Goal: Answer question/provide support: Share knowledge or assist other users

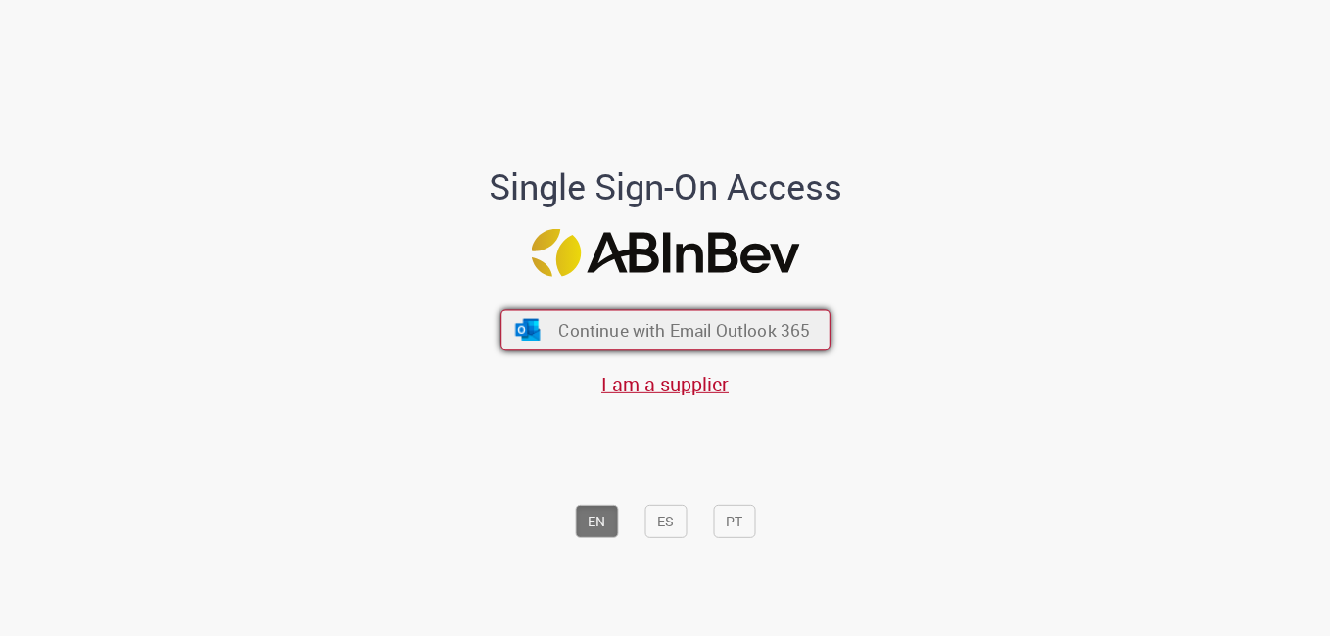
click at [707, 342] on button "Continue with Email Outlook 365" at bounding box center [665, 330] width 330 height 41
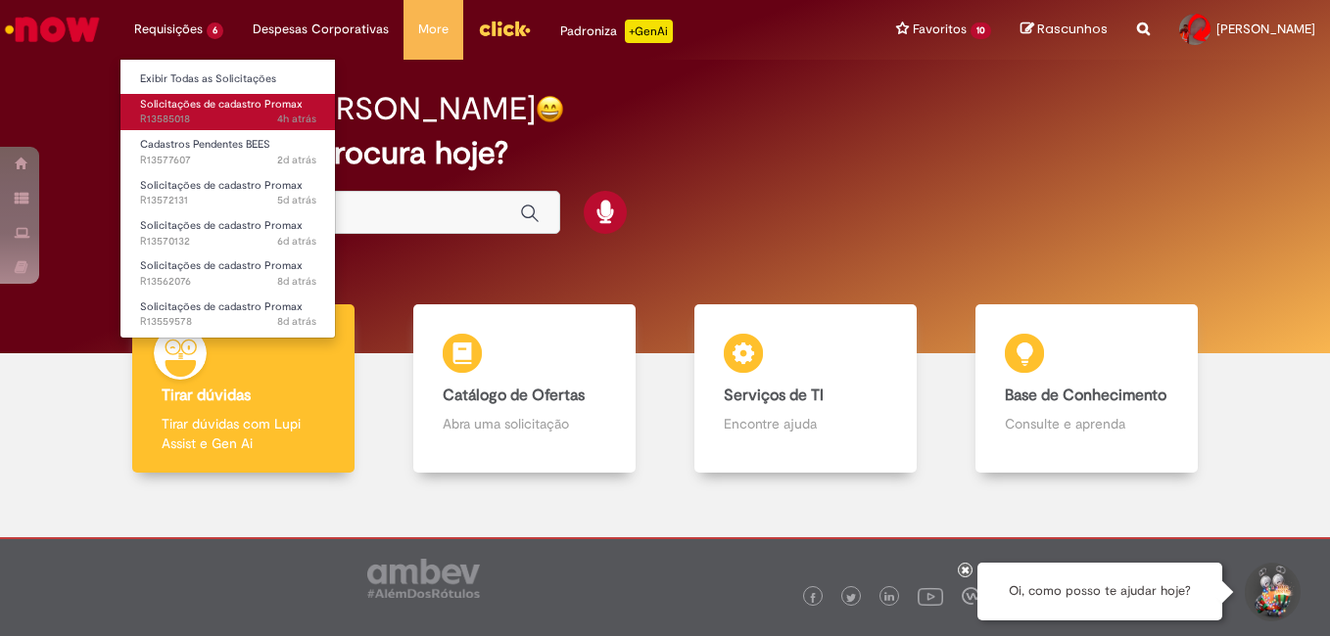
click at [212, 108] on span "Solicitações de cadastro Promax" at bounding box center [221, 104] width 163 height 15
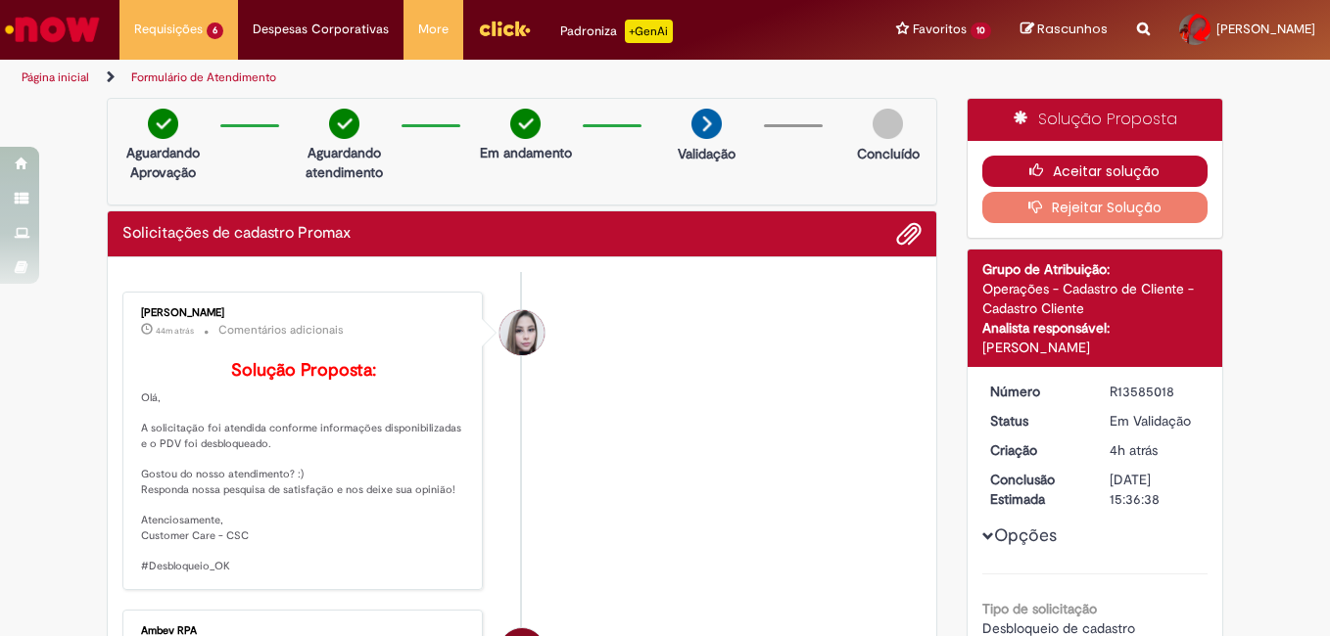
click at [1066, 164] on button "Aceitar solução" at bounding box center [1095, 171] width 226 height 31
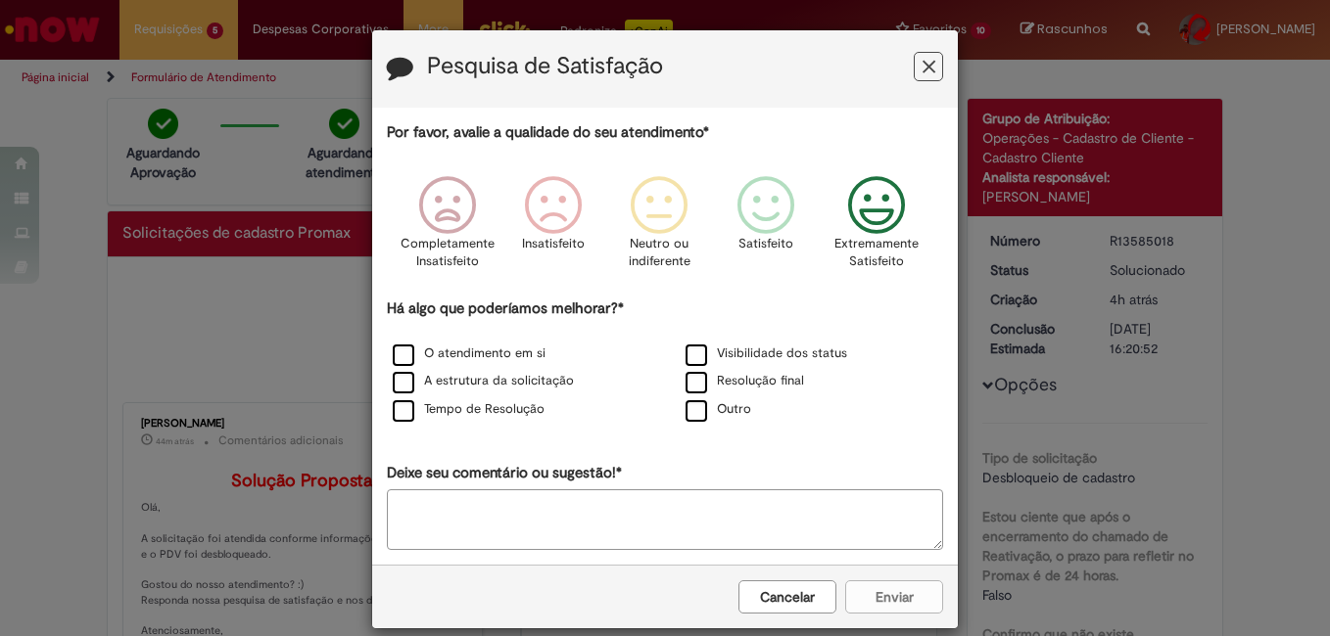
click at [889, 212] on icon "Feedback" at bounding box center [876, 205] width 73 height 59
click at [403, 409] on label "Tempo de Resolução" at bounding box center [469, 409] width 152 height 19
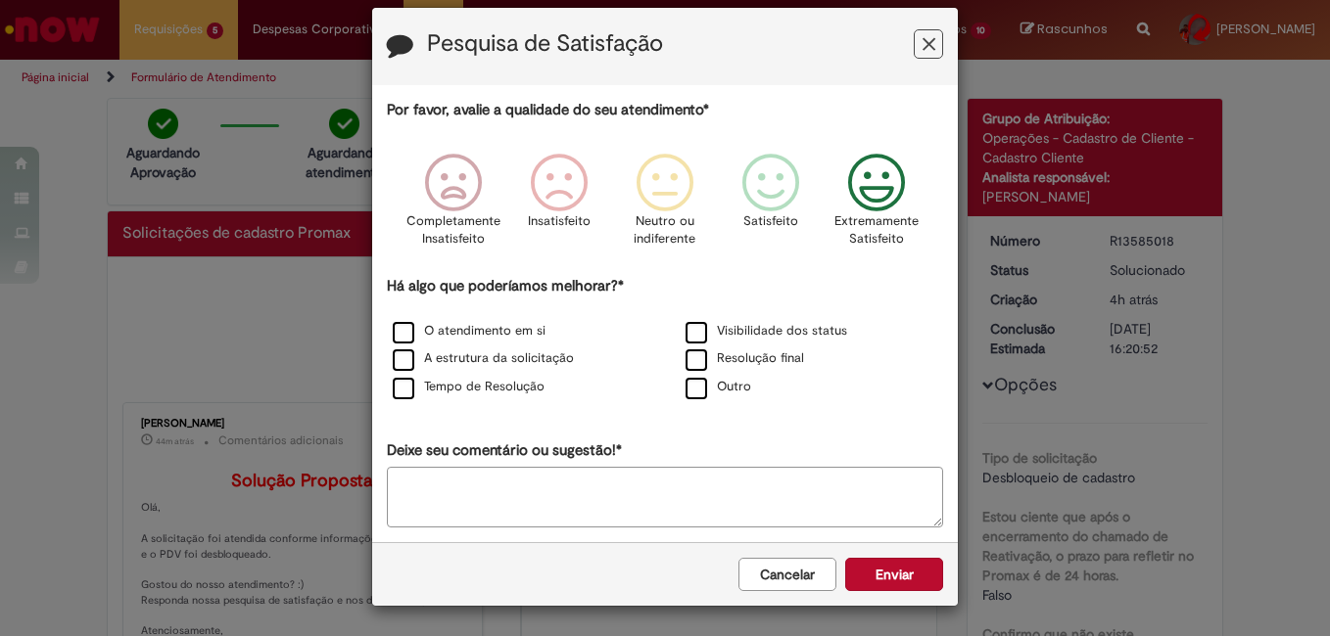
click at [542, 488] on textarea "Deixe seu comentário ou sugestão!*" at bounding box center [665, 497] width 556 height 61
type textarea "**********"
click at [885, 585] on button "Enviar" at bounding box center [894, 574] width 98 height 33
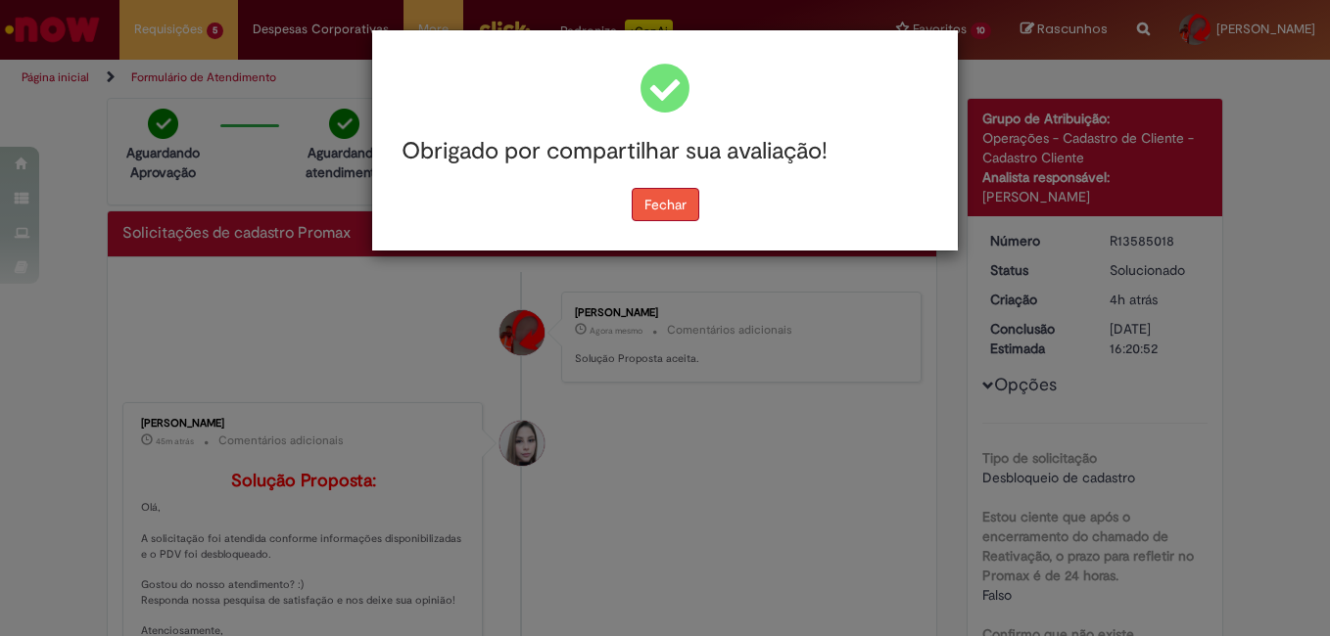
click at [644, 202] on button "Fechar" at bounding box center [666, 204] width 68 height 33
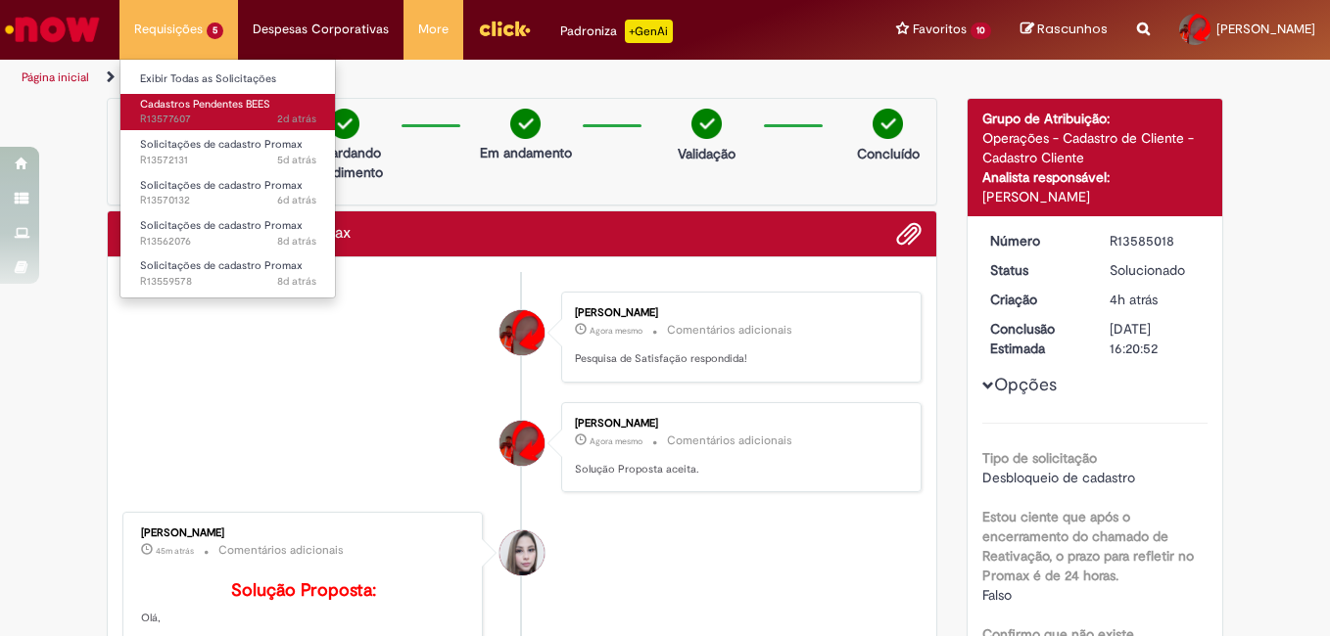
click at [218, 107] on span "Cadastros Pendentes BEES" at bounding box center [205, 104] width 130 height 15
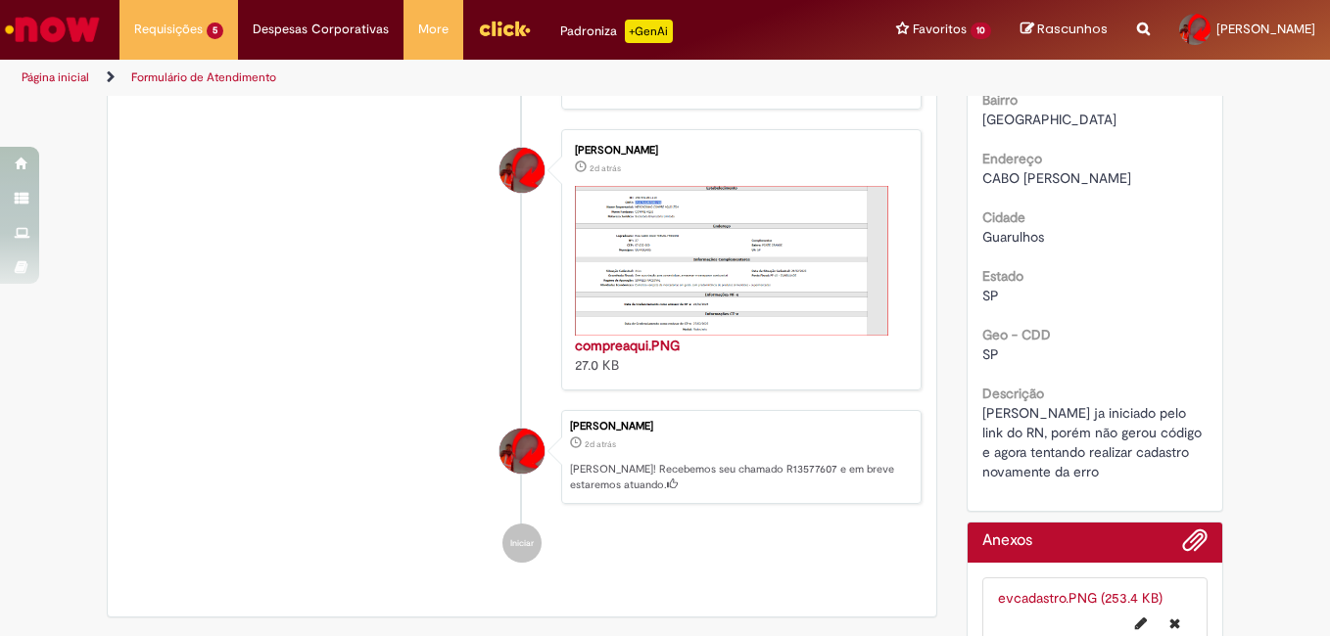
scroll to position [979, 0]
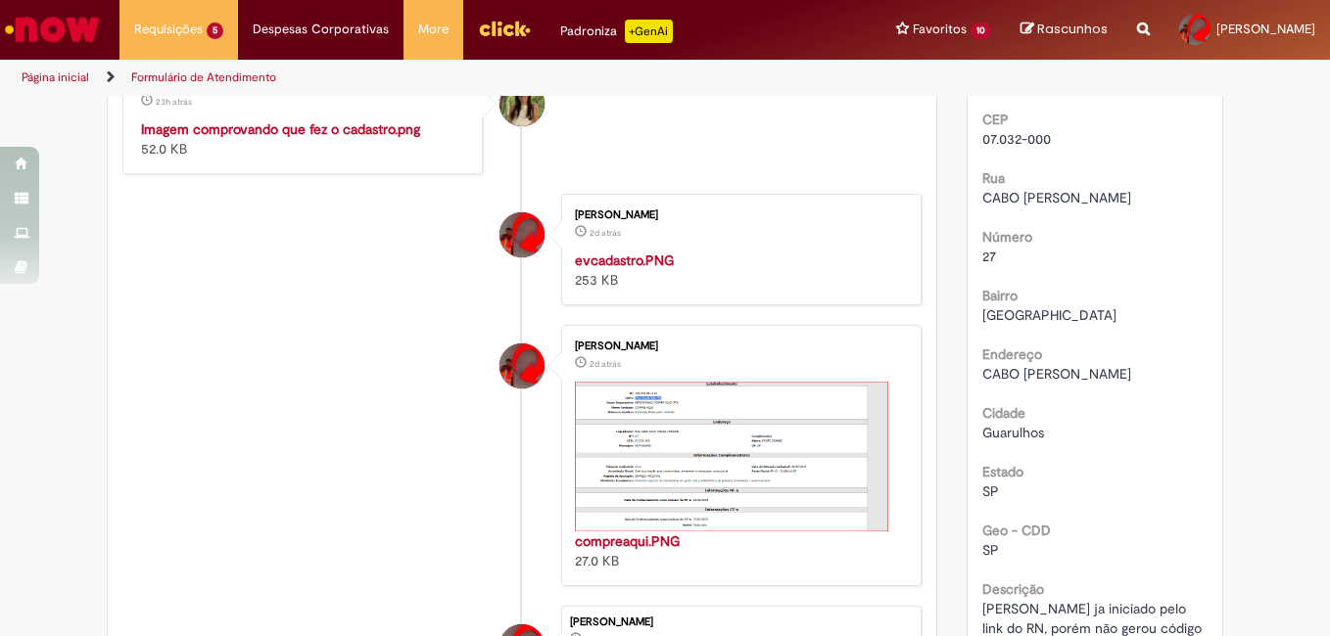
click at [408, 119] on img "Histórico de tíquete" at bounding box center [304, 119] width 326 height 0
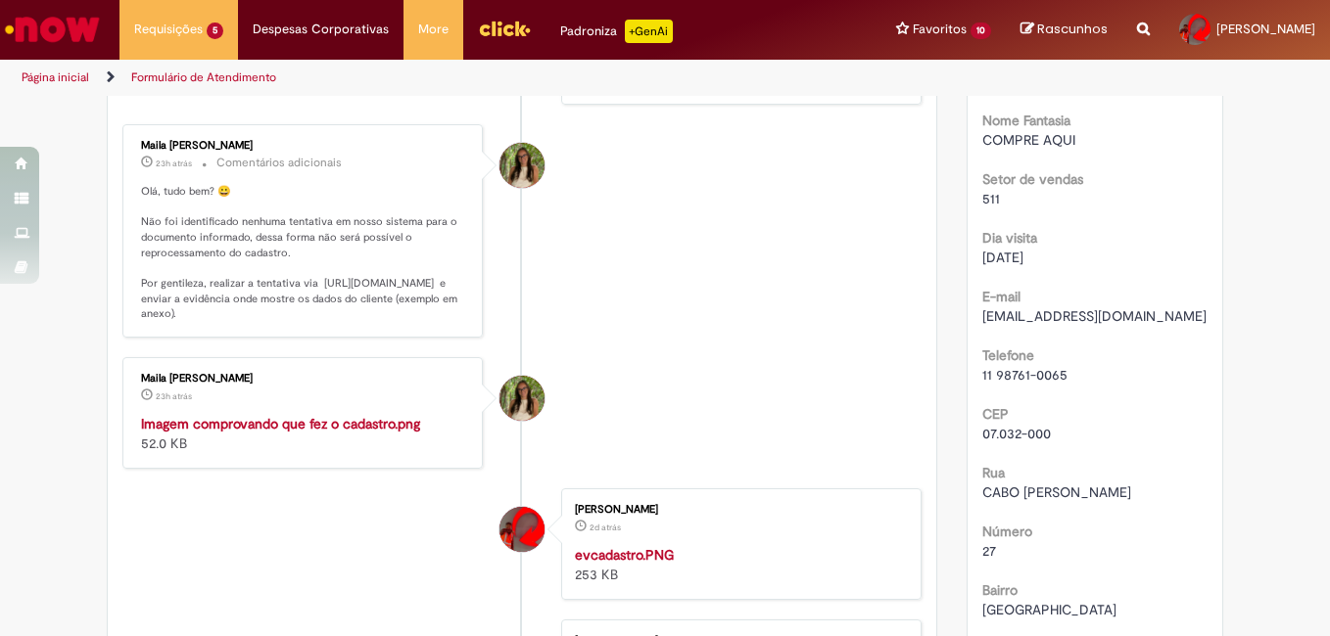
scroll to position [489, 0]
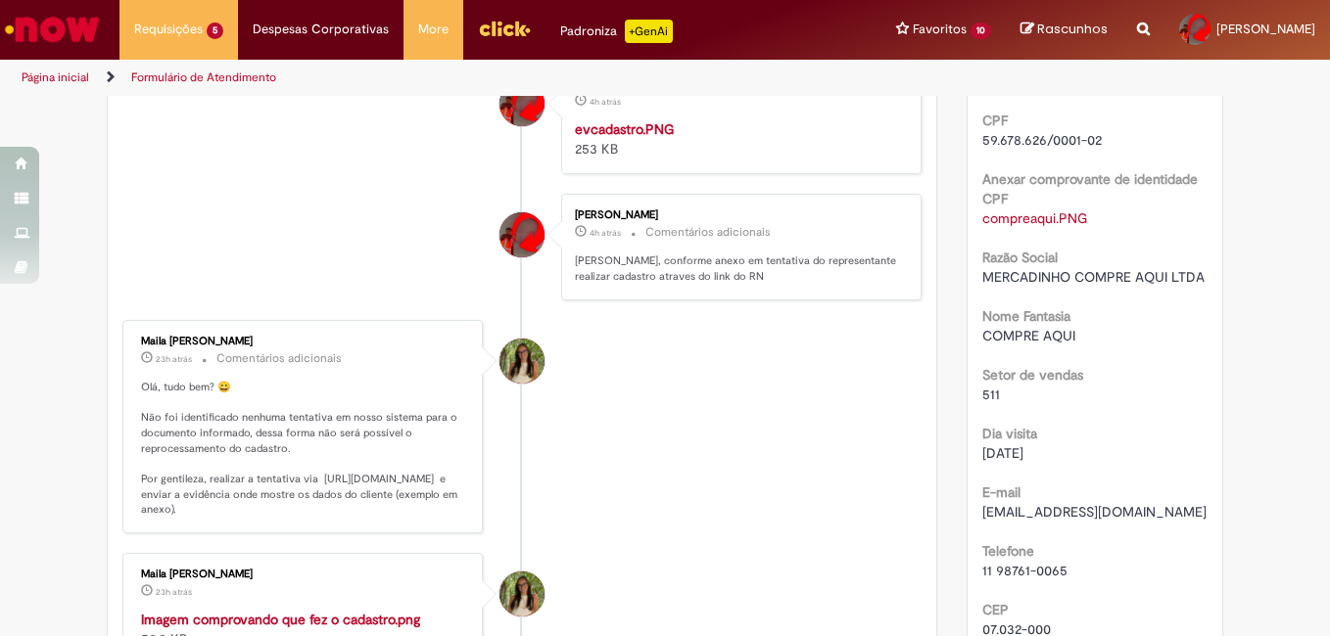
drag, startPoint x: 974, startPoint y: 533, endPoint x: 1189, endPoint y: 529, distance: 214.5
click at [1189, 522] on div "[EMAIL_ADDRESS][DOMAIN_NAME]" at bounding box center [1095, 512] width 226 height 20
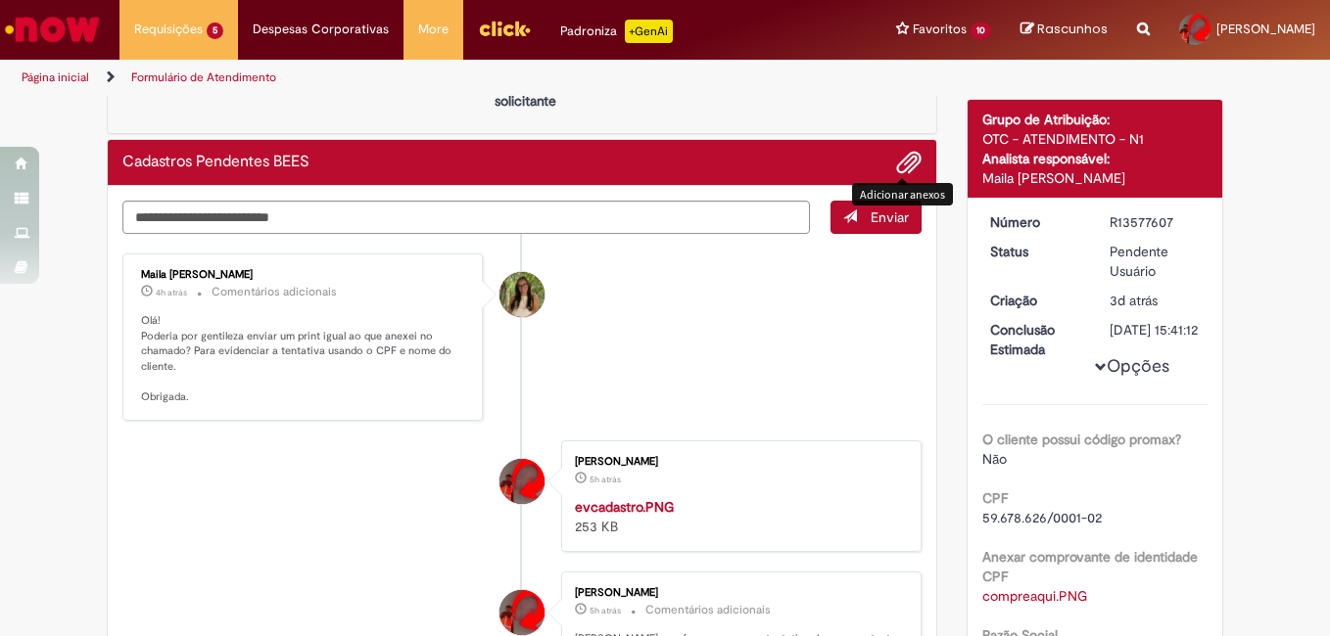
click at [905, 164] on span "Adicionar anexos" at bounding box center [909, 164] width 24 height 24
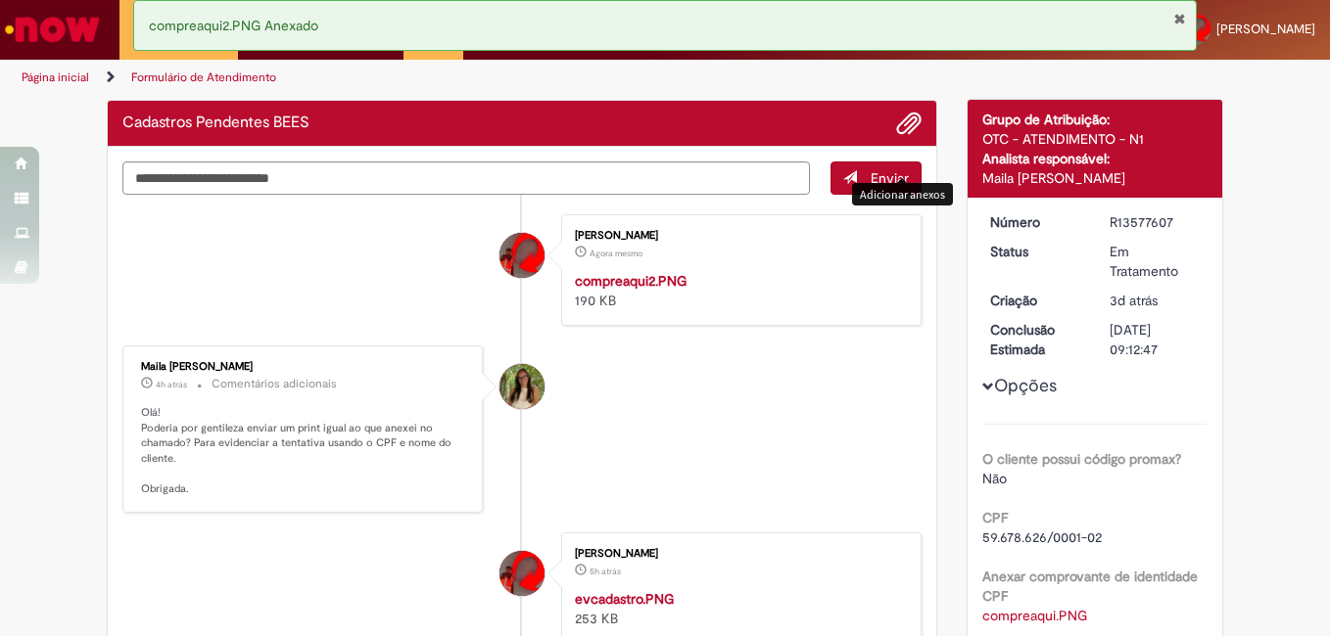
click at [1177, 19] on button "Fechar Notificação" at bounding box center [1179, 19] width 13 height 16
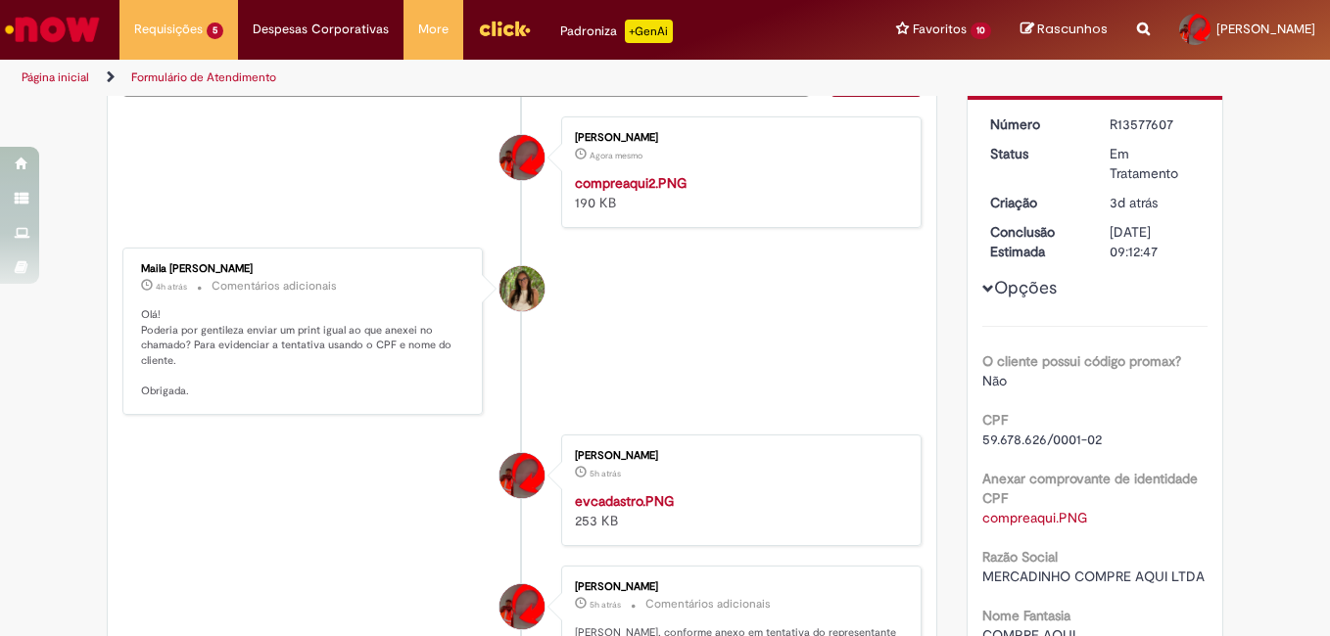
scroll to position [0, 0]
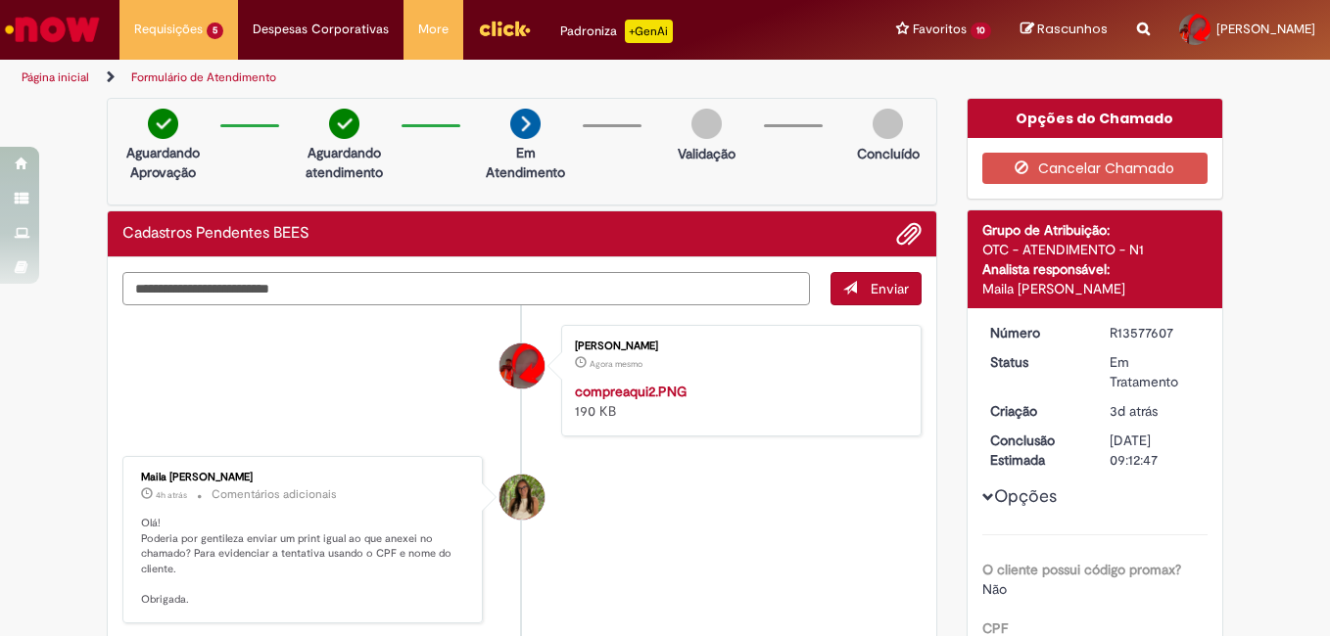
click at [263, 297] on textarea "Digite sua mensagem aqui..." at bounding box center [465, 288] width 687 height 33
type textarea "**********"
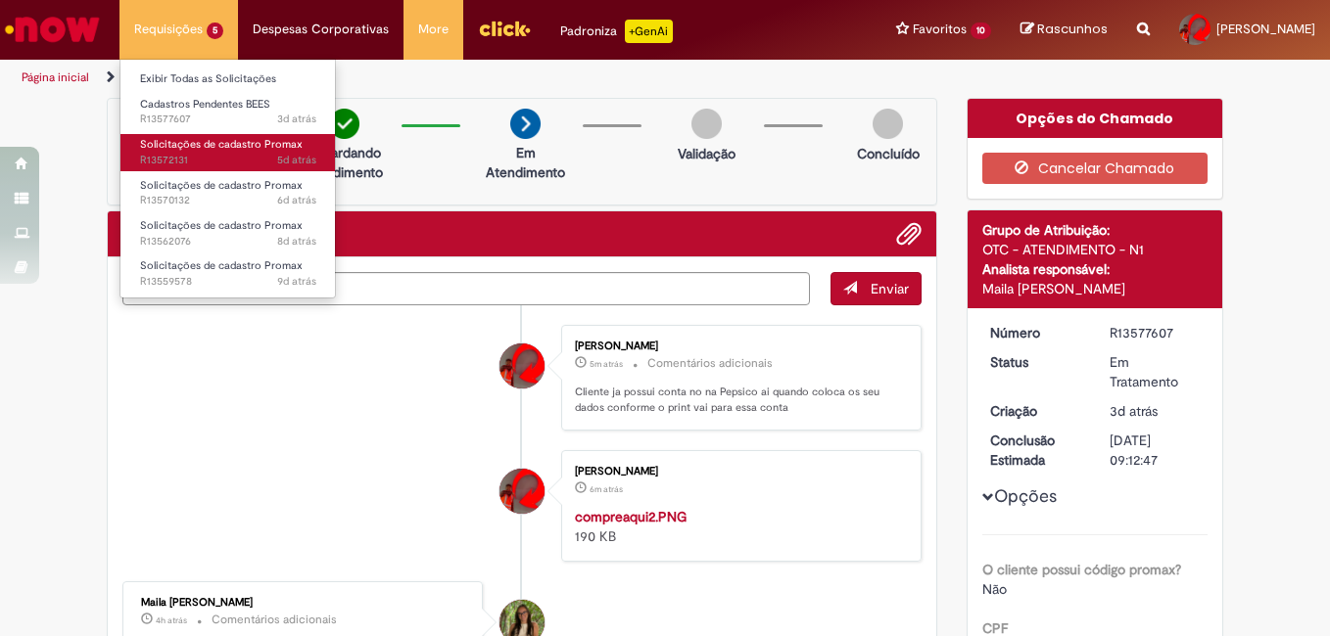
click at [224, 144] on span "Solicitações de cadastro Promax" at bounding box center [221, 144] width 163 height 15
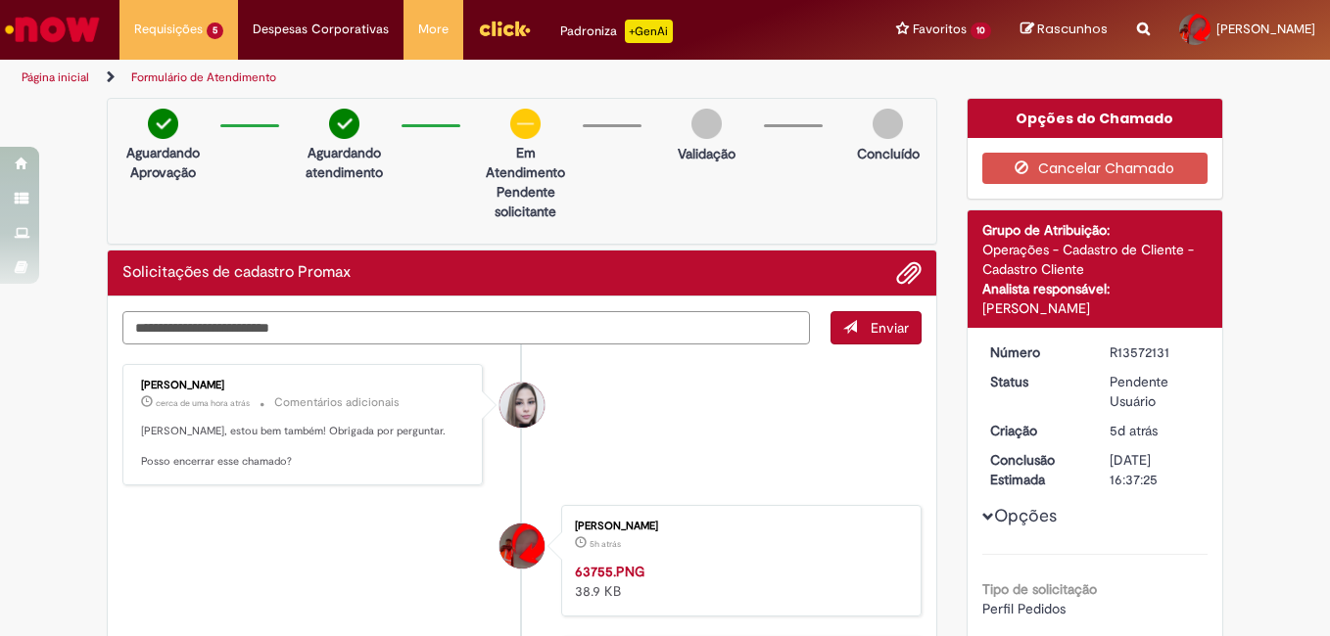
click at [346, 326] on textarea "Digite sua mensagem aqui..." at bounding box center [465, 327] width 687 height 33
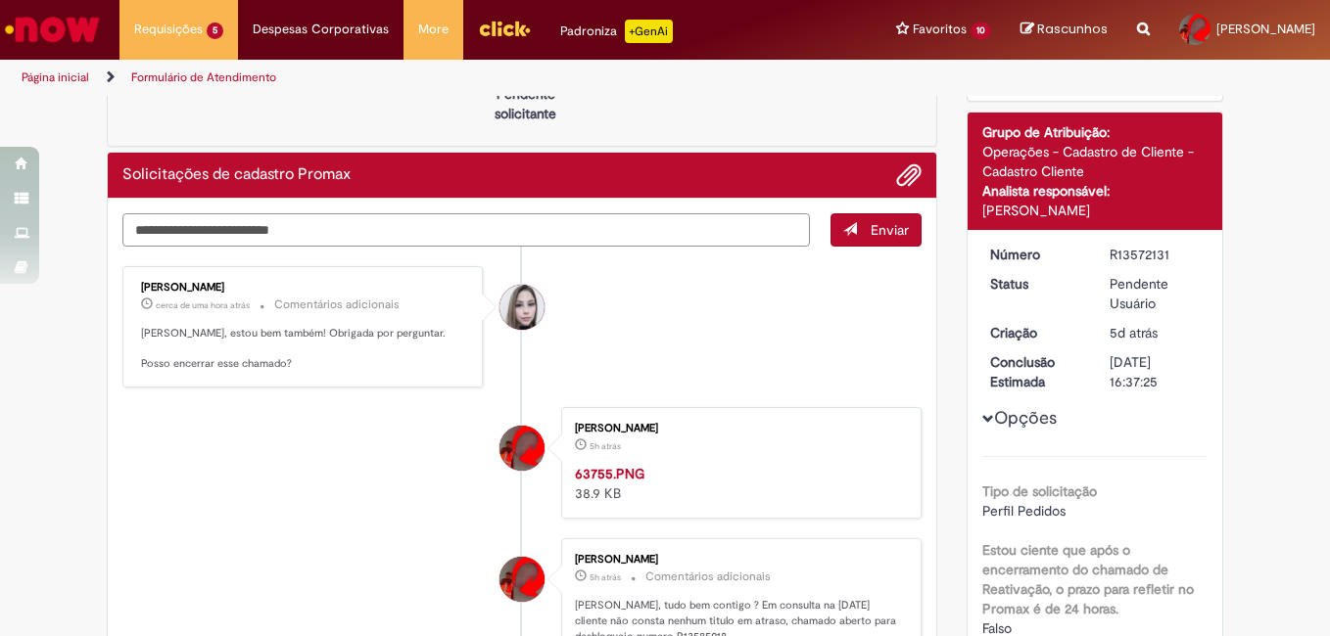
click at [299, 237] on textarea "Digite sua mensagem aqui..." at bounding box center [465, 229] width 687 height 33
type textarea "*"
type textarea "**********"
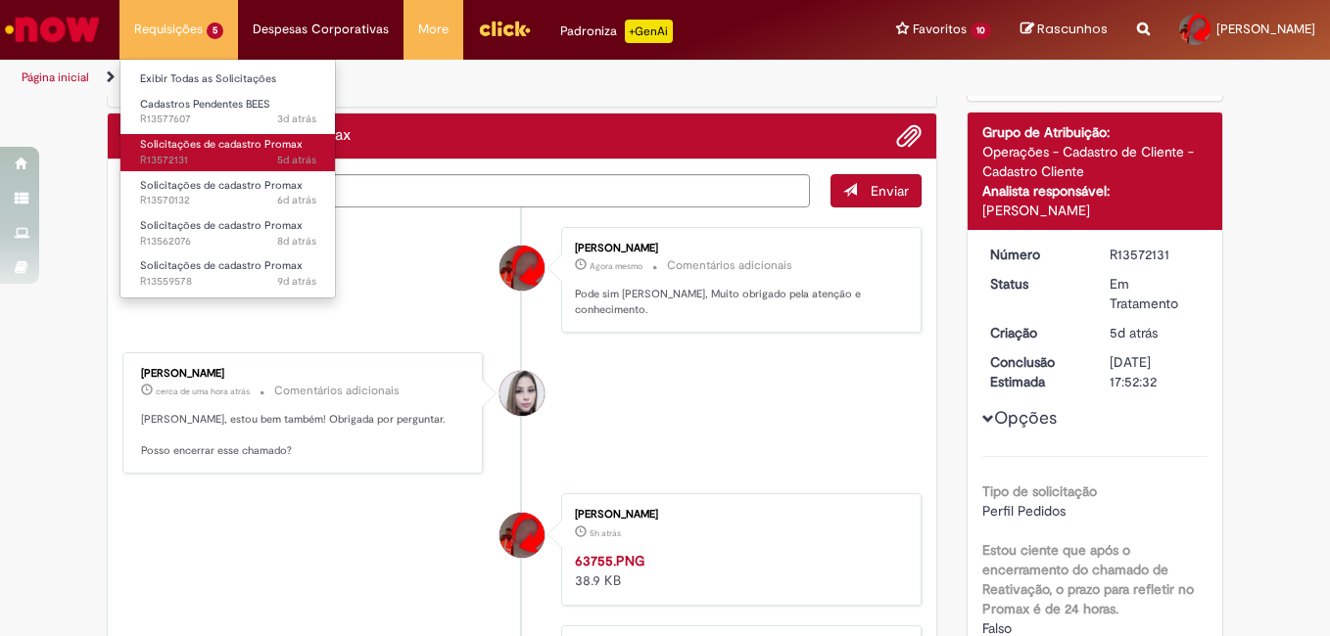
click at [266, 158] on span "5d atrás 5 dias atrás R13572131" at bounding box center [228, 161] width 176 height 16
click at [215, 146] on span "Solicitações de cadastro Promax" at bounding box center [221, 144] width 163 height 15
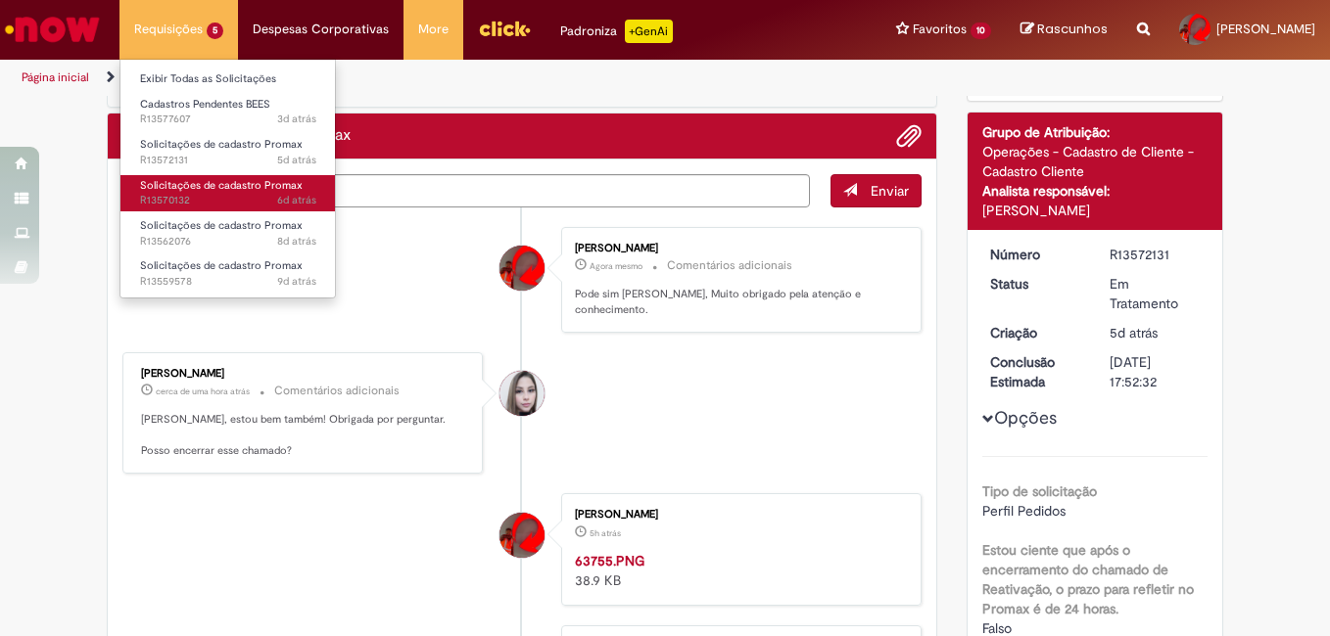
click at [210, 193] on link "Solicitações de cadastro Promax 6d atrás 6 dias atrás R13570132" at bounding box center [227, 193] width 215 height 36
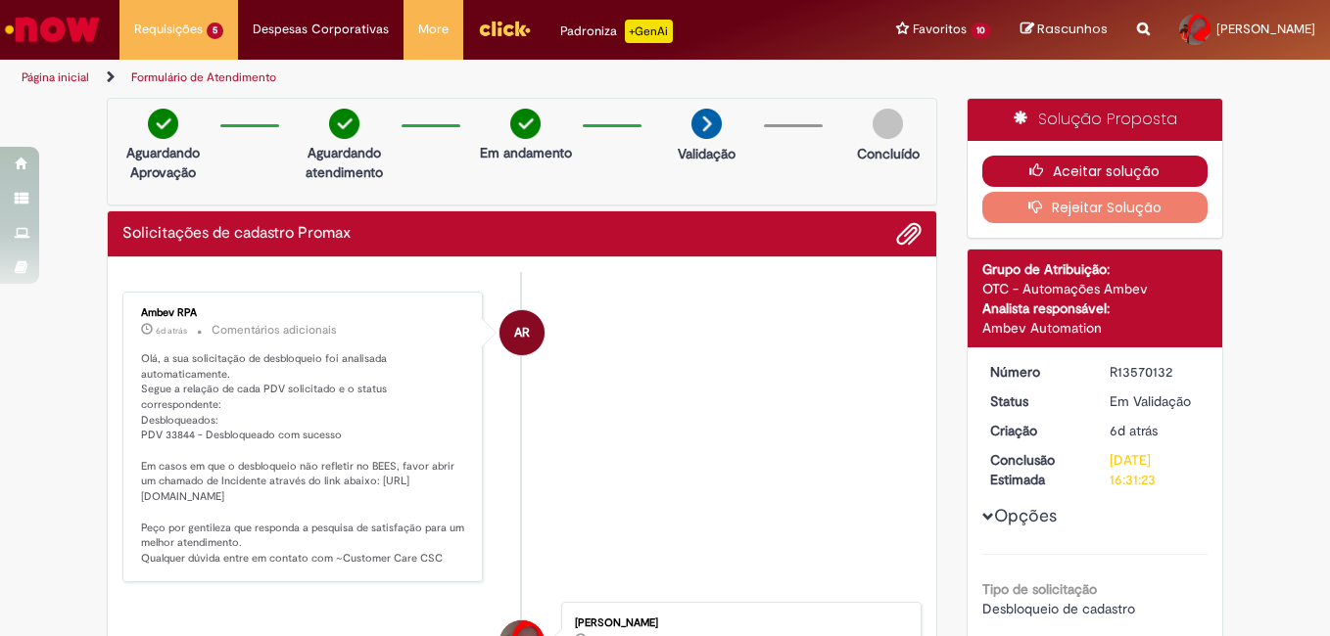
click at [1058, 171] on button "Aceitar solução" at bounding box center [1095, 171] width 226 height 31
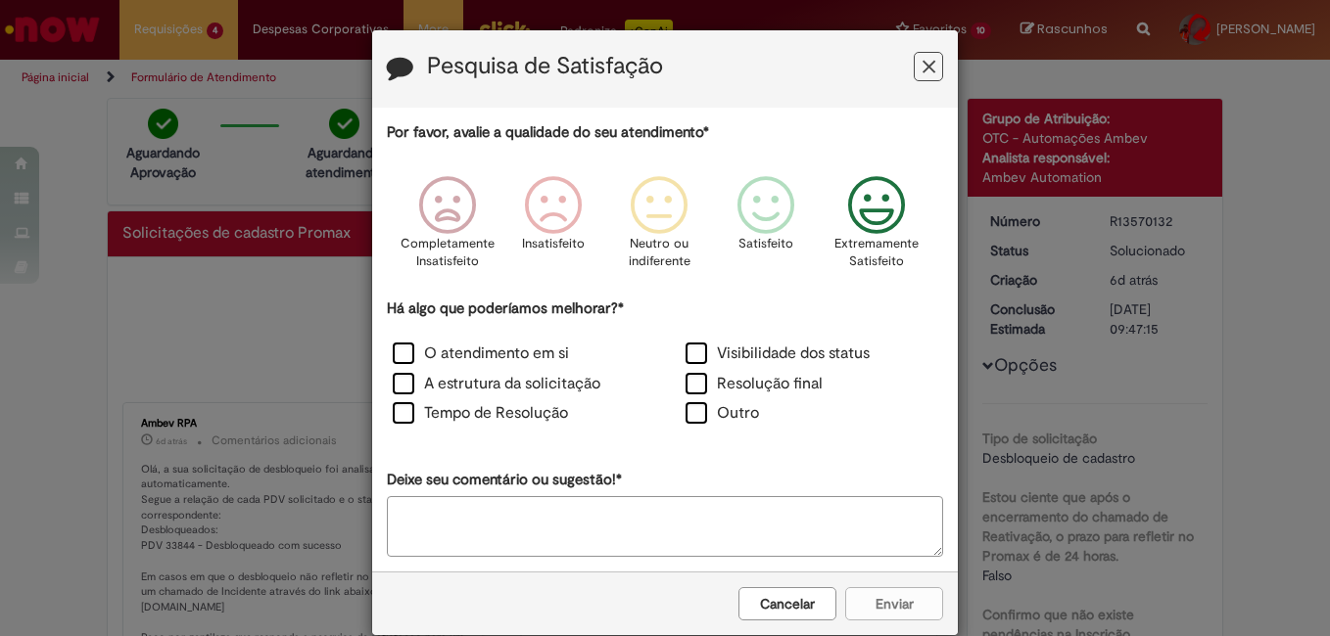
click at [868, 222] on icon "Feedback" at bounding box center [876, 205] width 73 height 59
click at [405, 359] on label "O atendimento em si" at bounding box center [481, 354] width 176 height 23
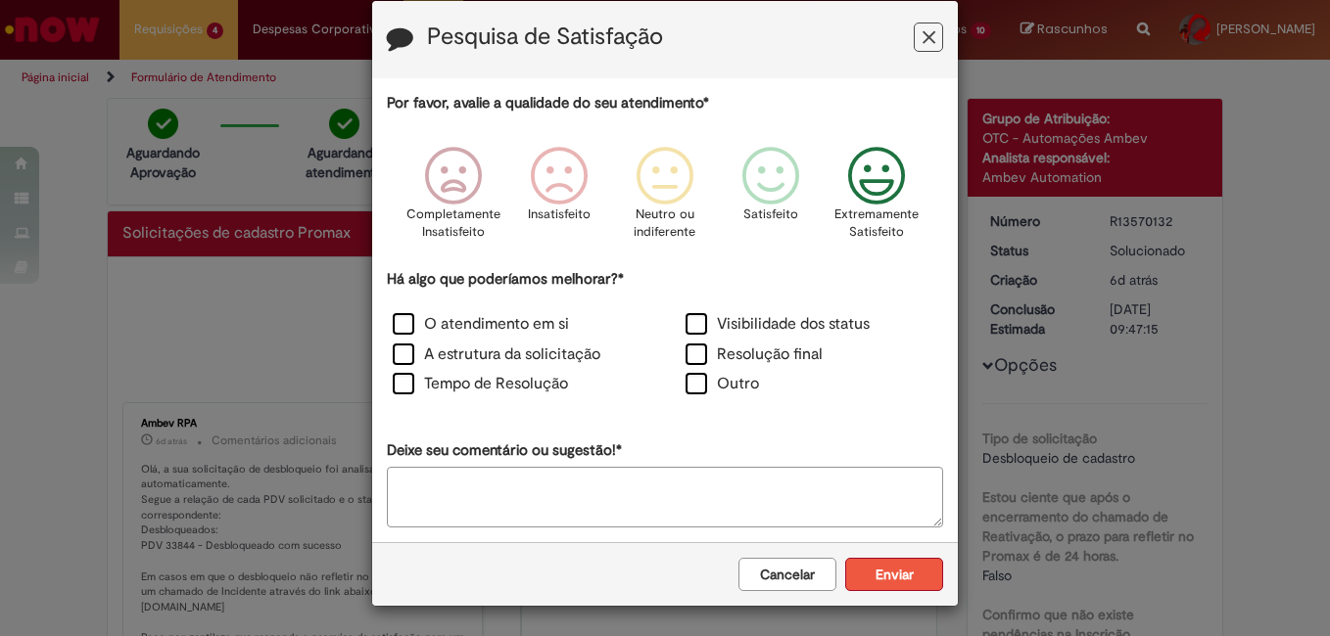
click at [895, 581] on button "Enviar" at bounding box center [894, 574] width 98 height 33
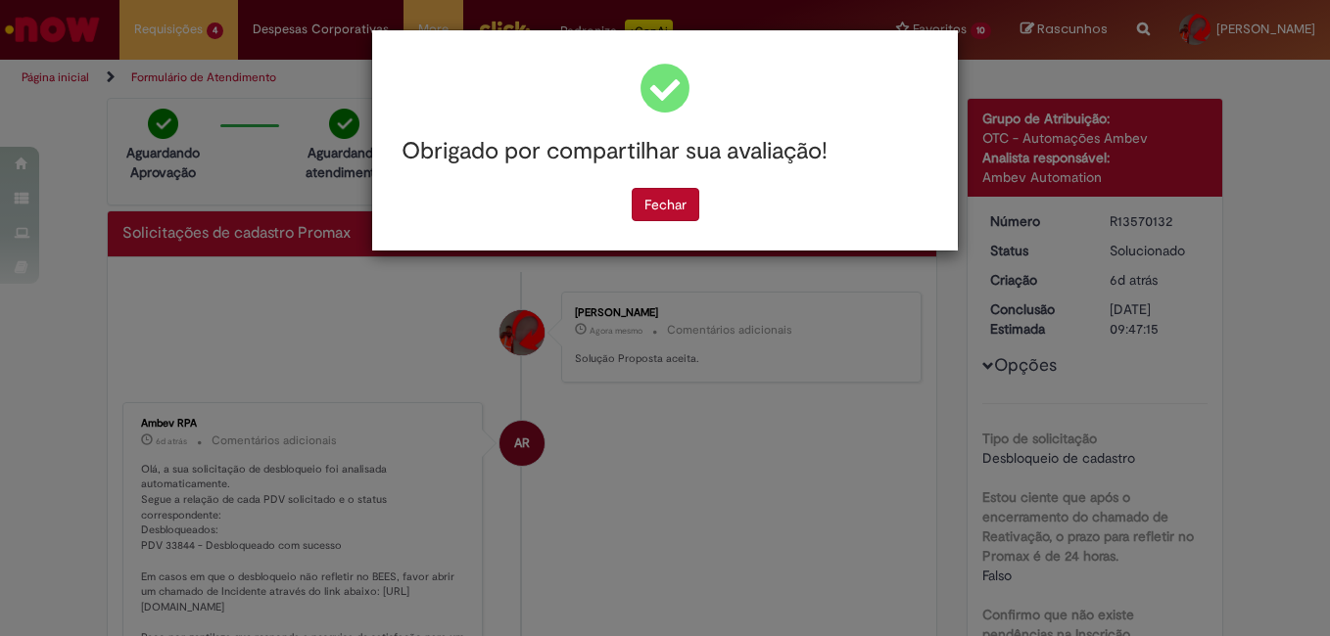
scroll to position [0, 0]
click at [670, 212] on button "Fechar" at bounding box center [666, 204] width 68 height 33
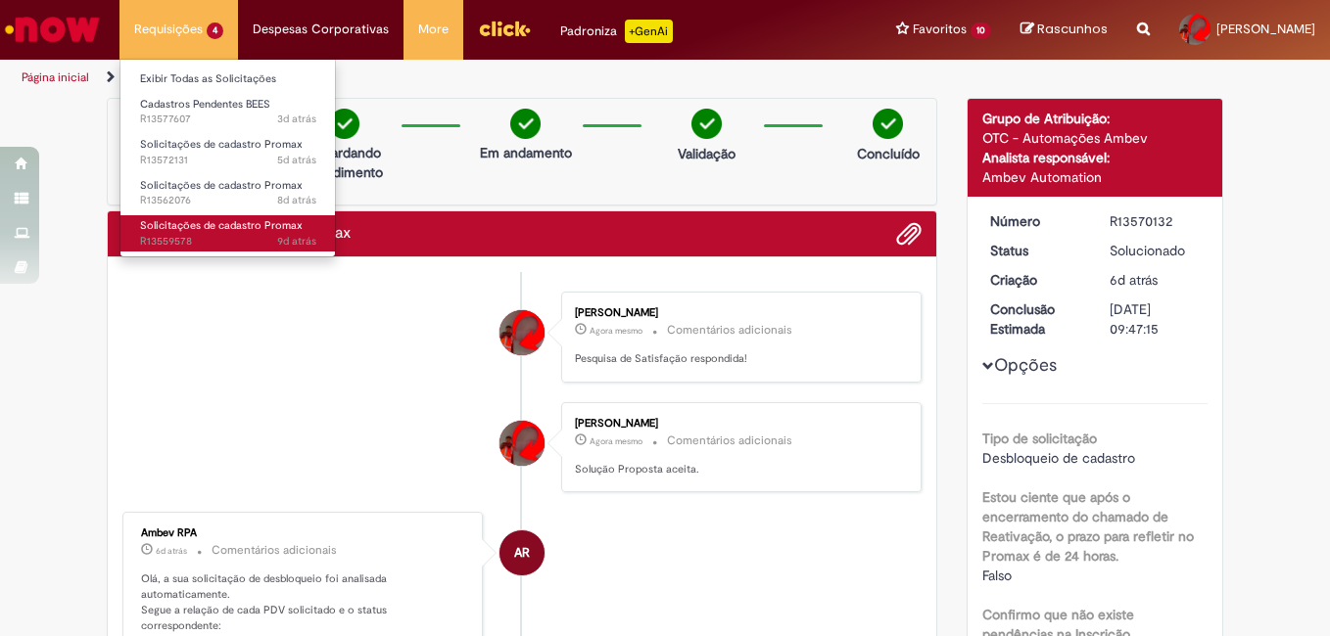
click at [201, 218] on span "Solicitações de cadastro Promax" at bounding box center [221, 225] width 163 height 15
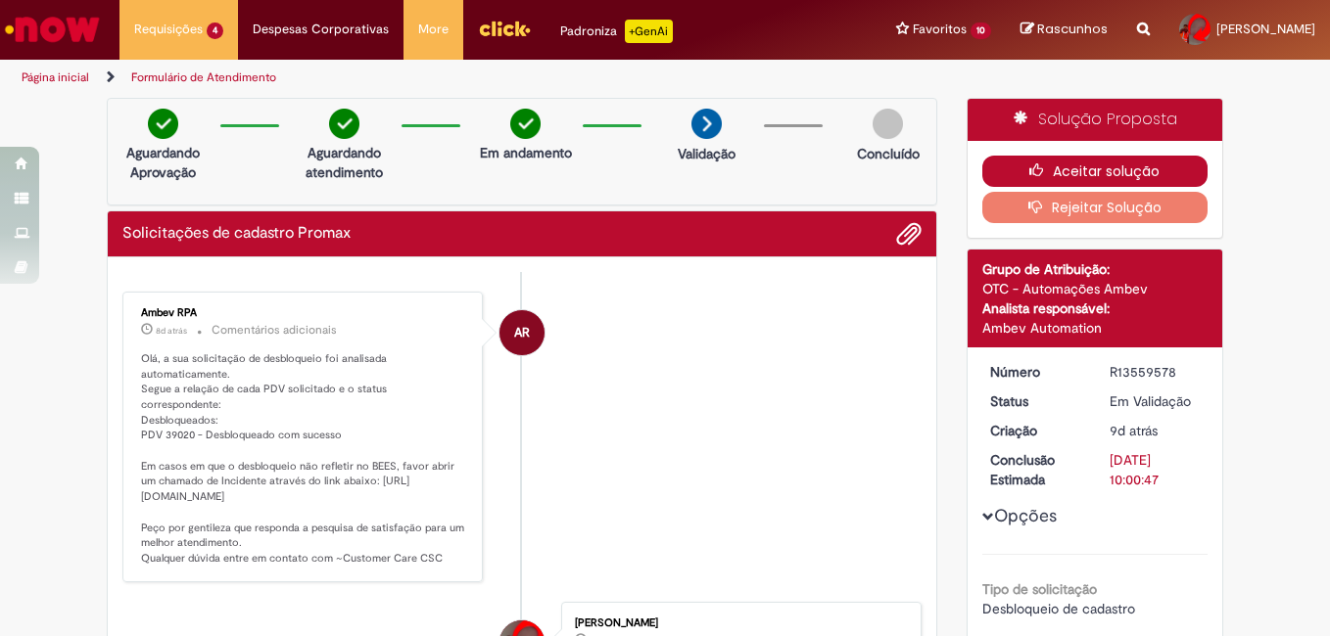
click at [1128, 178] on button "Aceitar solução" at bounding box center [1095, 171] width 226 height 31
